Goal: Find specific page/section: Find specific page/section

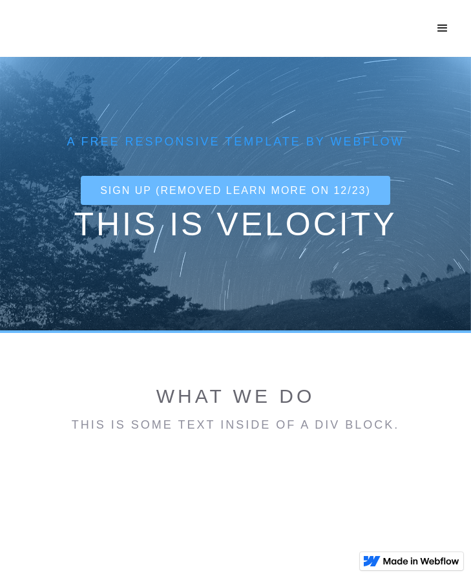
click at [439, 23] on div "menu" at bounding box center [443, 29] width 16 height 16
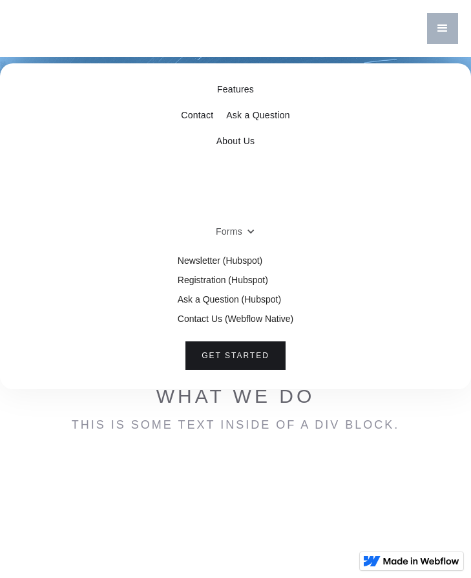
click at [246, 229] on div "Forms" at bounding box center [235, 232] width 52 height 26
click at [240, 231] on div "Forms" at bounding box center [229, 231] width 27 height 13
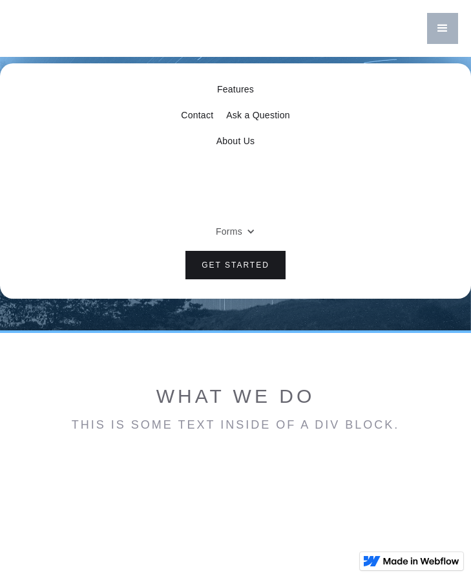
click at [240, 231] on div "Forms" at bounding box center [229, 231] width 27 height 13
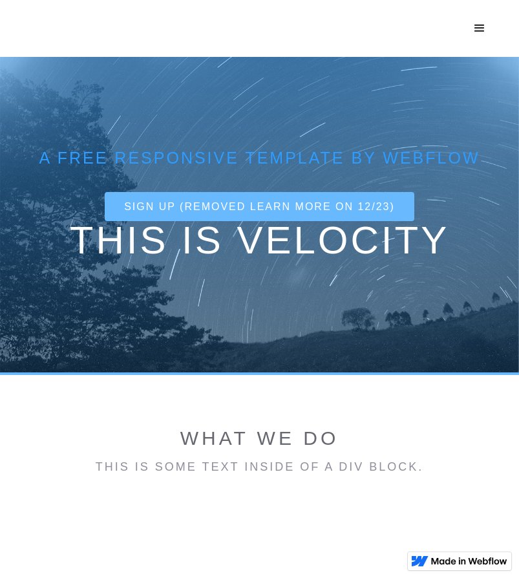
click at [482, 25] on div "menu" at bounding box center [480, 29] width 16 height 16
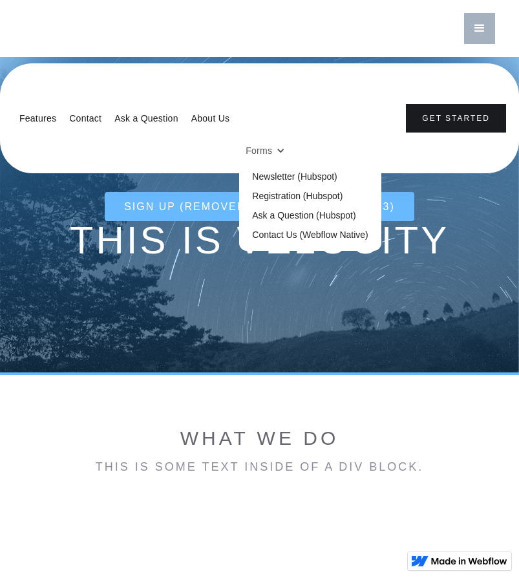
click at [268, 152] on div "Forms" at bounding box center [259, 150] width 27 height 13
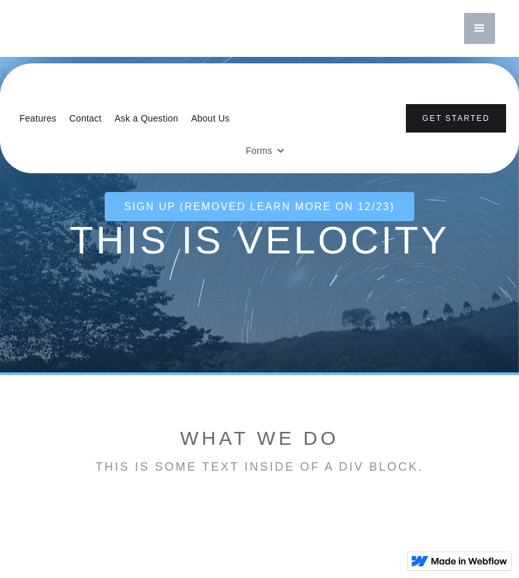
click at [268, 152] on div "Forms" at bounding box center [259, 150] width 27 height 13
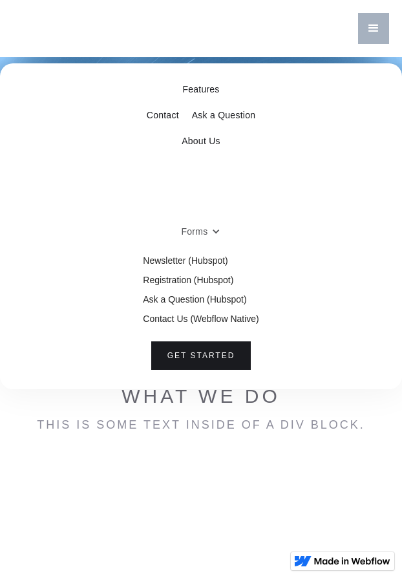
click at [209, 229] on div "Forms" at bounding box center [201, 232] width 52 height 26
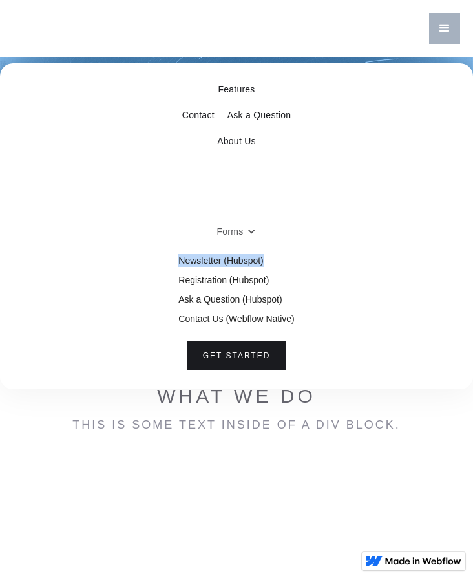
click at [250, 230] on div at bounding box center [251, 231] width 9 height 9
